Goal: Information Seeking & Learning: Learn about a topic

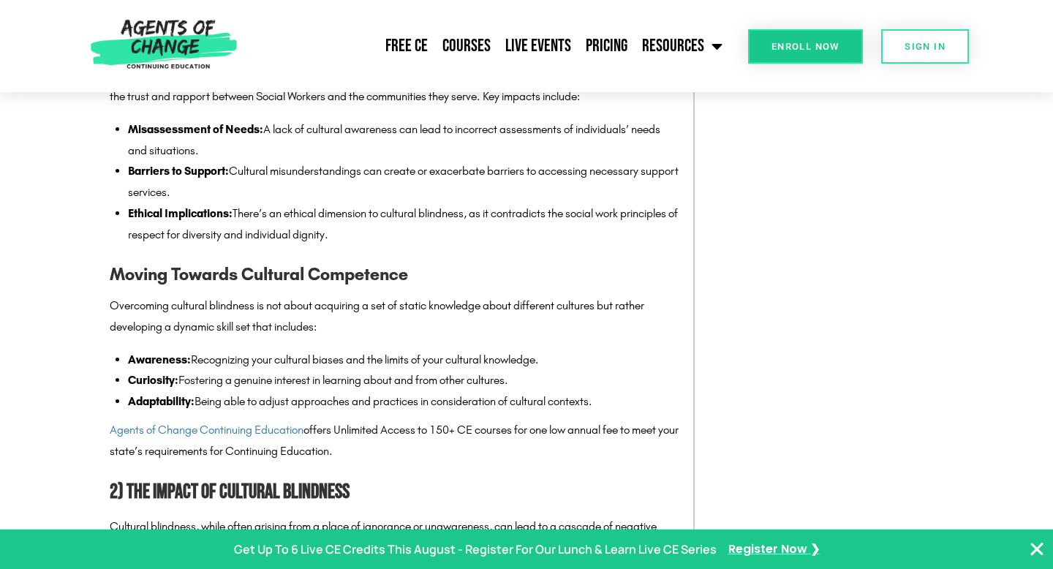
click at [163, 387] on strong "Curiosity:" at bounding box center [153, 380] width 50 height 14
click at [404, 371] on li "Awareness: Recognizing your cultural biases and the limits of your cultural kno…" at bounding box center [403, 359] width 550 height 21
copy li "limits"
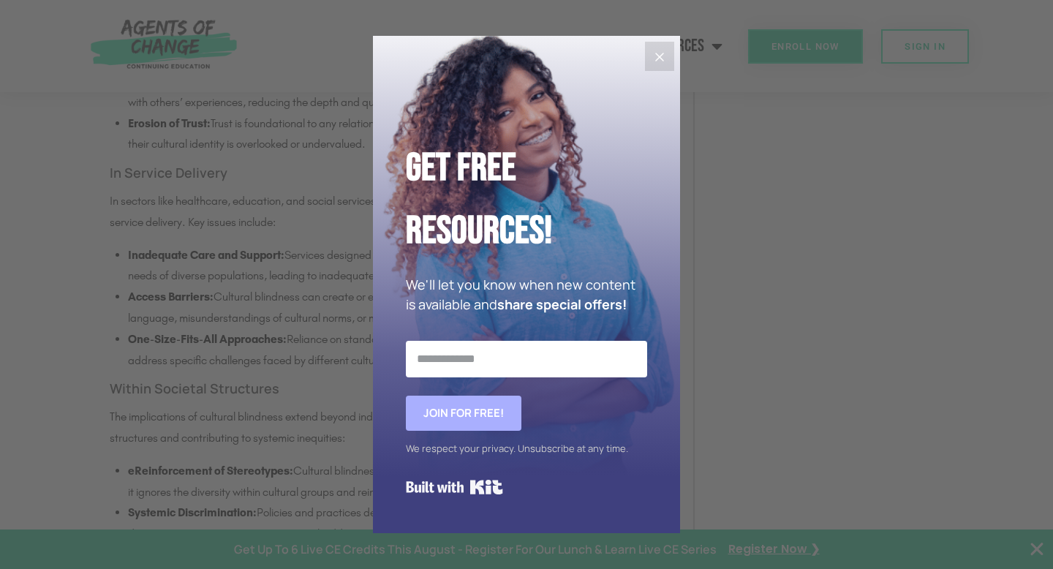
scroll to position [2281, 0]
click at [655, 56] on icon "Close" at bounding box center [660, 57] width 18 height 18
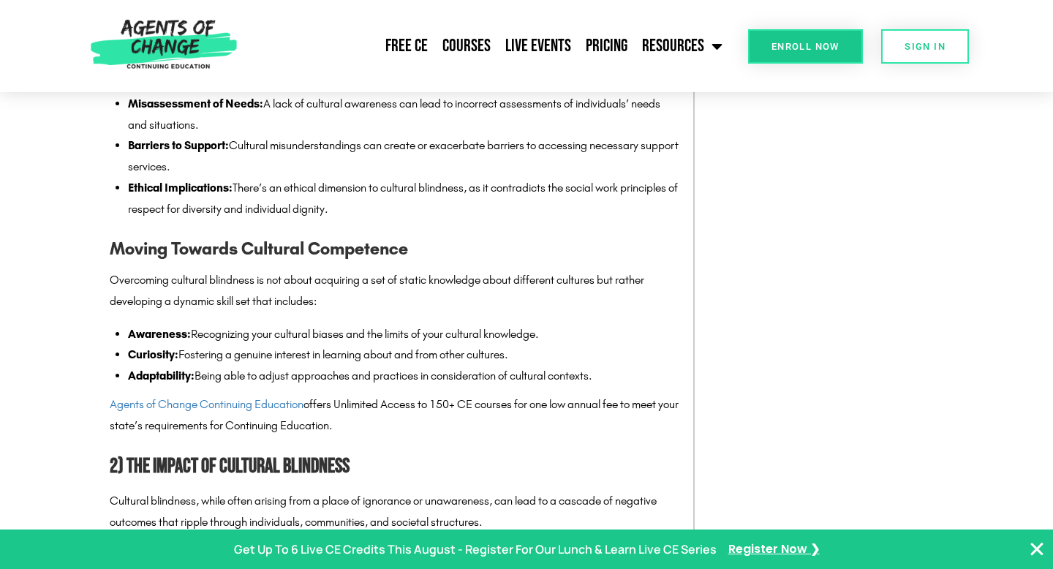
scroll to position [1631, 0]
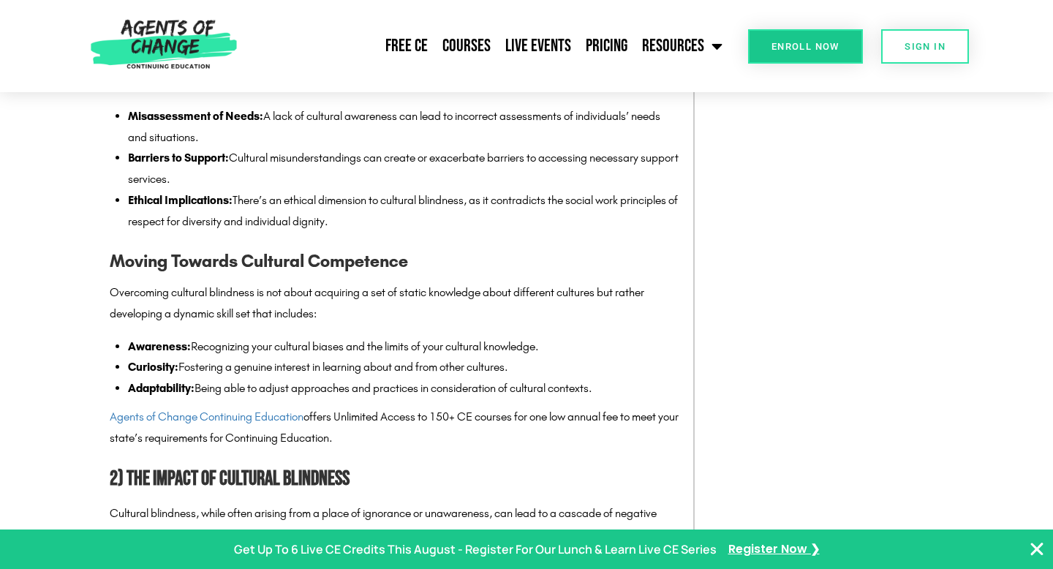
drag, startPoint x: 200, startPoint y: 411, endPoint x: 646, endPoint y: 412, distance: 446.6
click at [646, 399] on li "Adaptability: Being able to adjust approaches and practices in consideration of…" at bounding box center [403, 388] width 550 height 21
copy li "Being able to adjust approaches and practices in consideration of cultural cont…"
click at [614, 378] on li "Curiosity: Fostering a genuine interest in learning about and from other cultur…" at bounding box center [403, 367] width 550 height 21
